Goal: Task Accomplishment & Management: Manage account settings

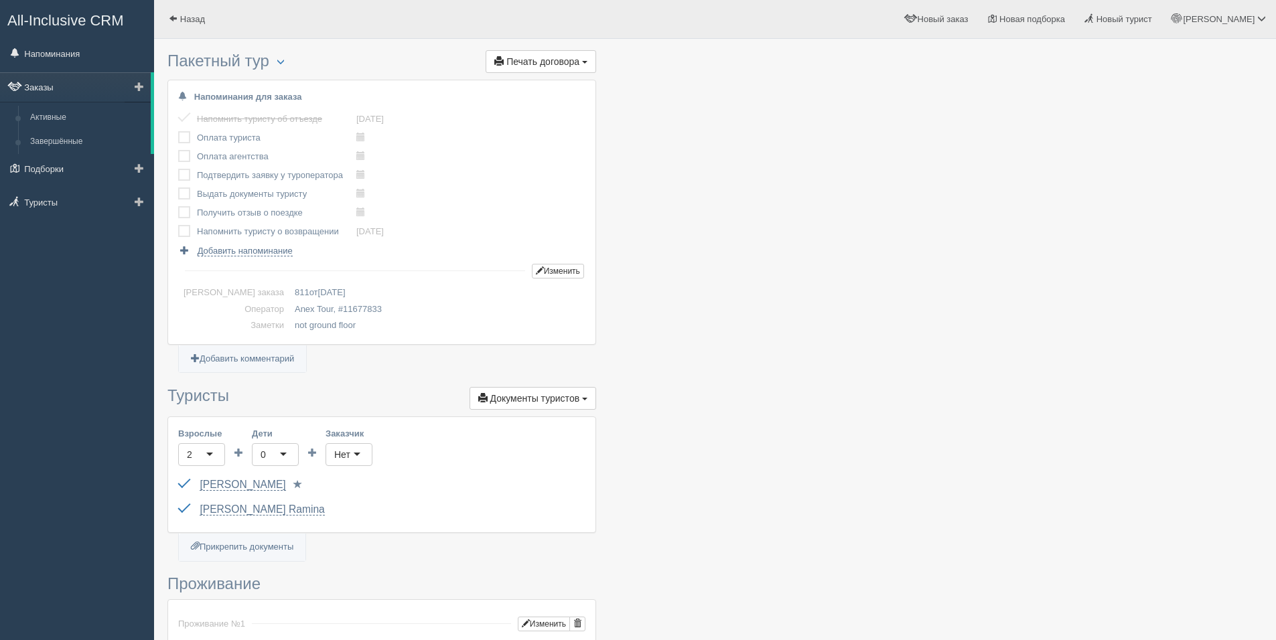
click at [38, 91] on link "Заказы" at bounding box center [75, 86] width 151 height 29
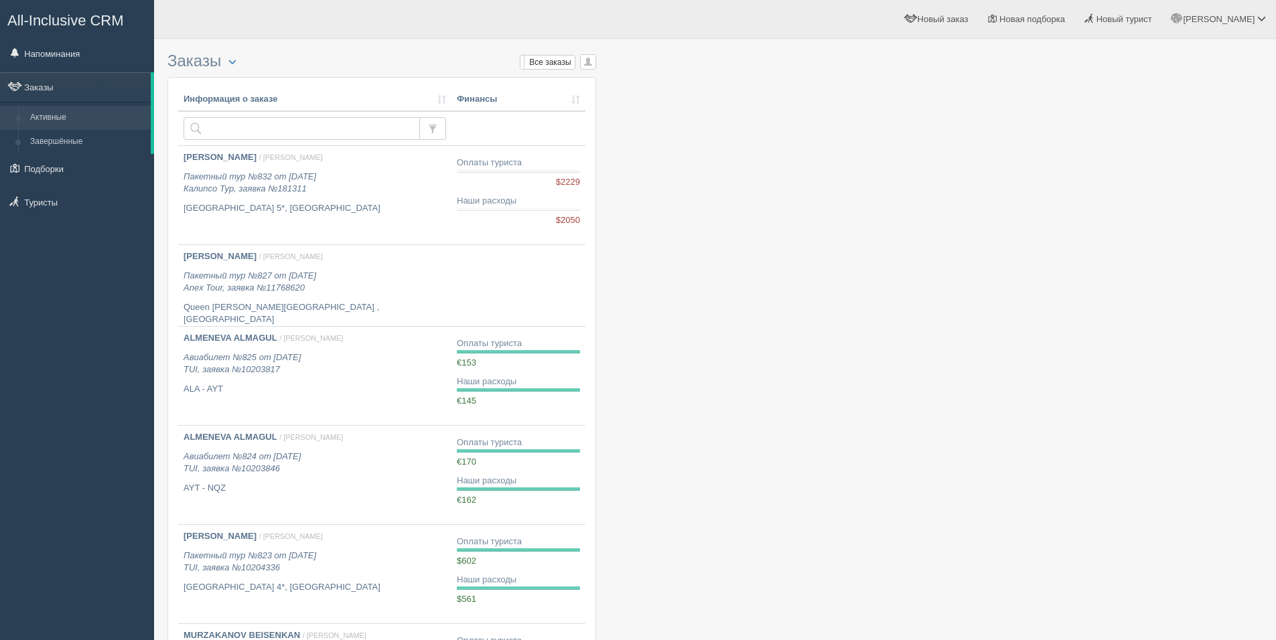
click at [78, 52] on link "Напоминания" at bounding box center [77, 53] width 154 height 29
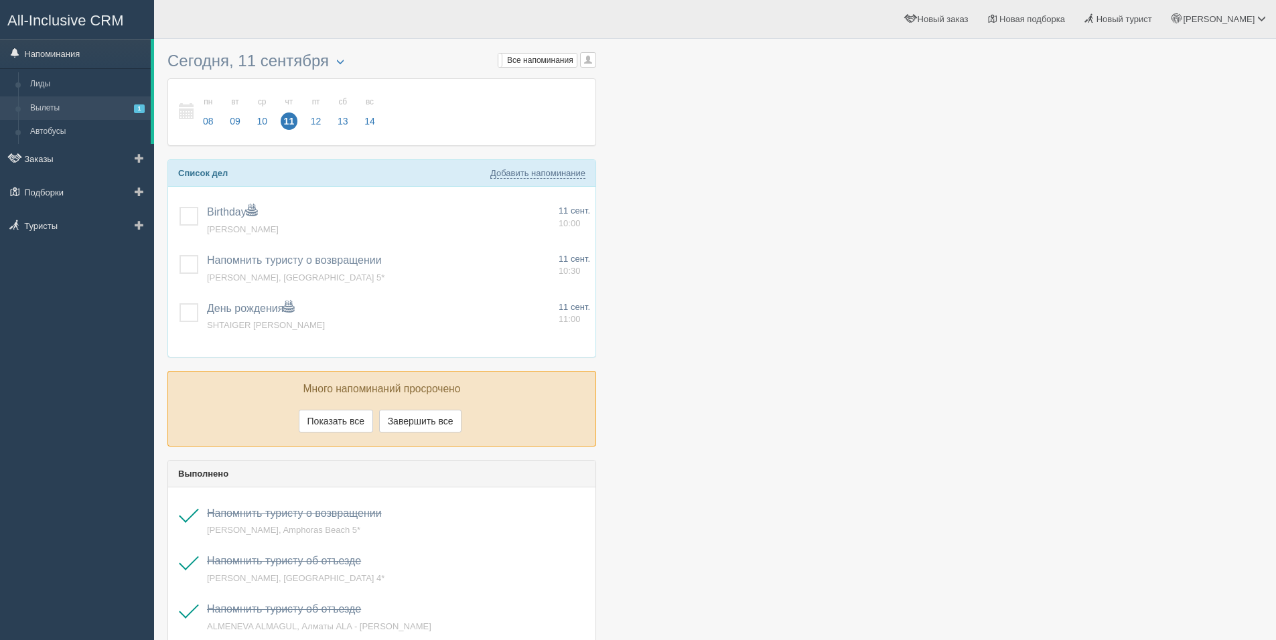
click at [55, 109] on link "Вылеты 1" at bounding box center [87, 108] width 127 height 24
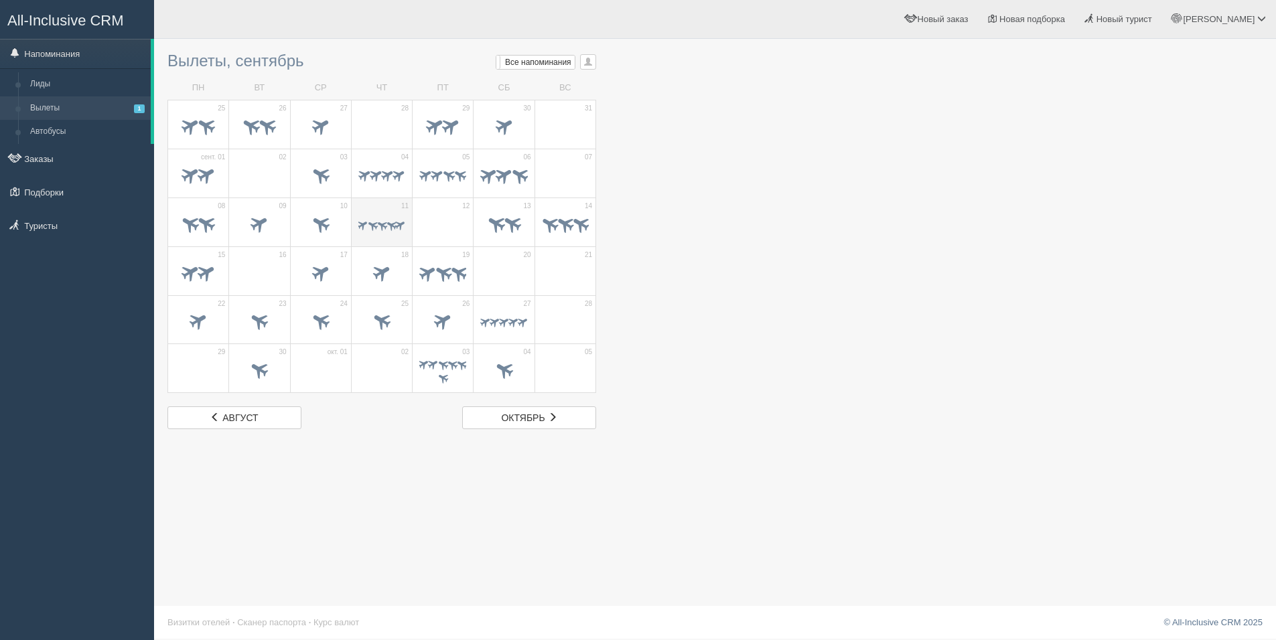
click at [374, 222] on span at bounding box center [372, 224] width 13 height 13
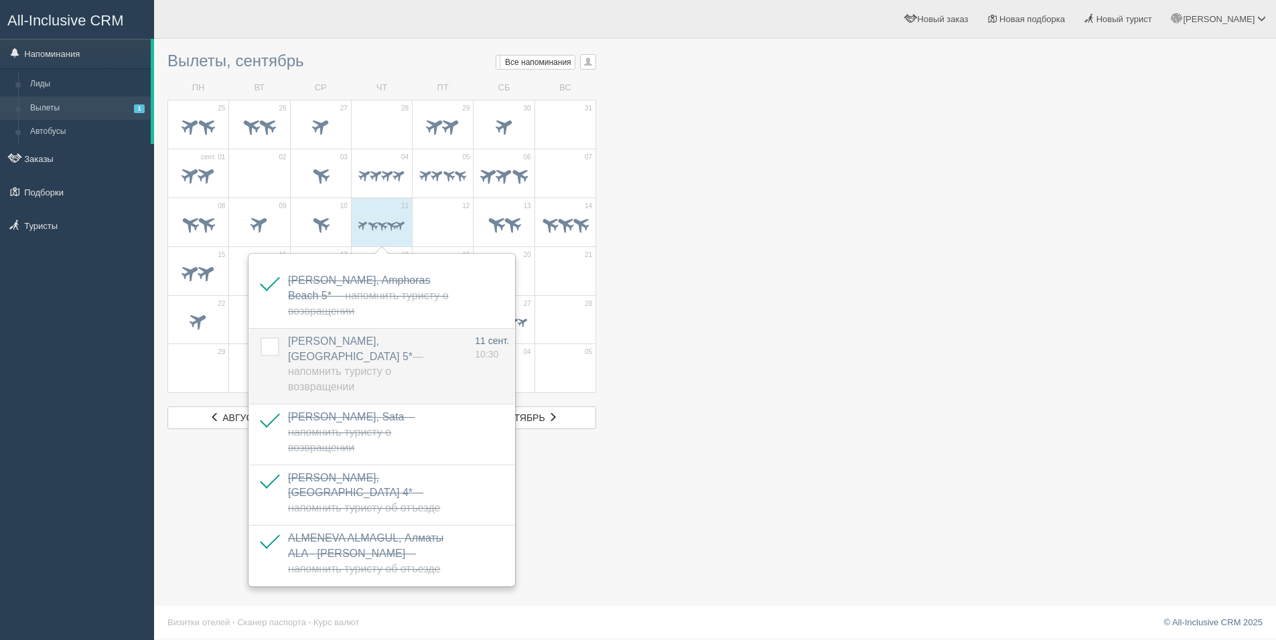
click at [261, 338] on label at bounding box center [261, 338] width 0 height 0
click at [0, 0] on input "checkbox" at bounding box center [0, 0] width 0 height 0
click at [821, 356] on div at bounding box center [714, 238] width 1095 height 384
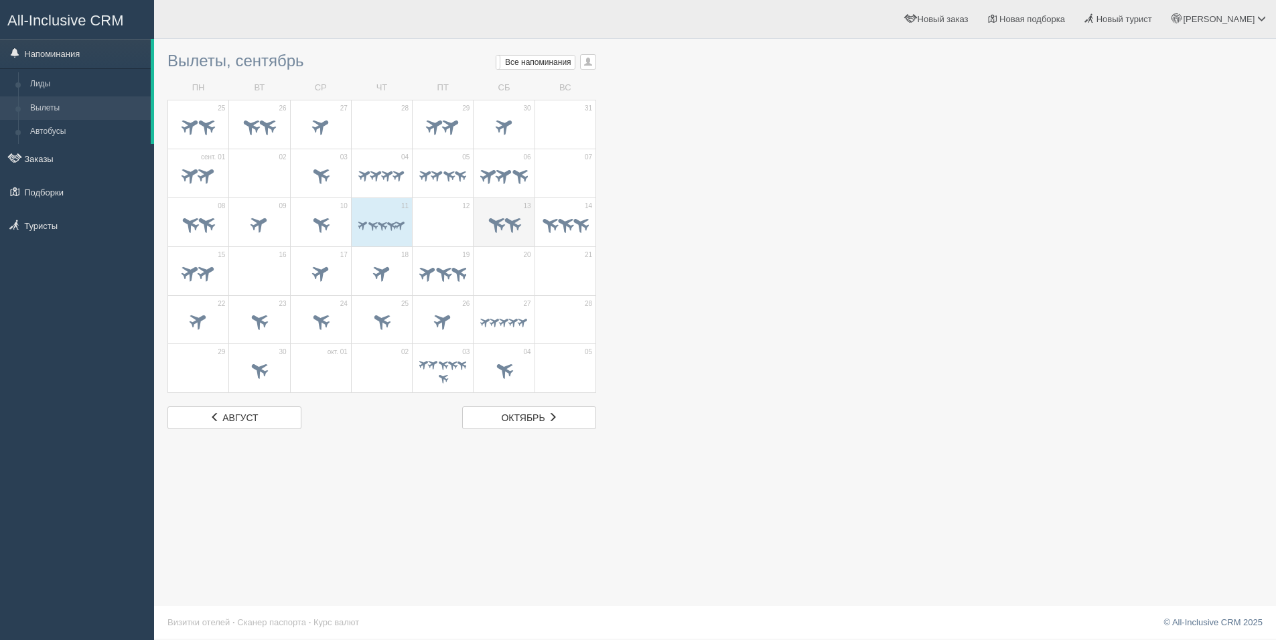
click at [474, 207] on td "13" at bounding box center [504, 222] width 61 height 49
